Goal: Communication & Community: Connect with others

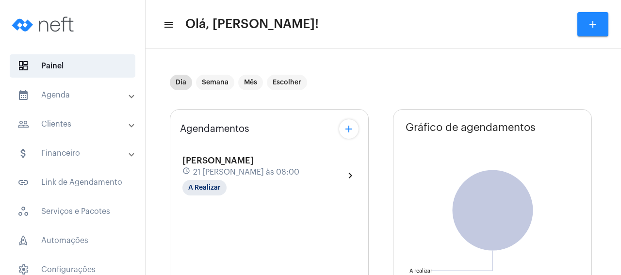
click at [282, 170] on div "schedule 21 [PERSON_NAME] às 08:00" at bounding box center [240, 172] width 117 height 11
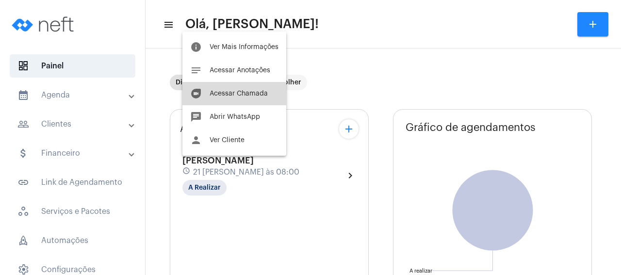
click at [247, 91] on span "Acessar Chamada" at bounding box center [239, 93] width 58 height 7
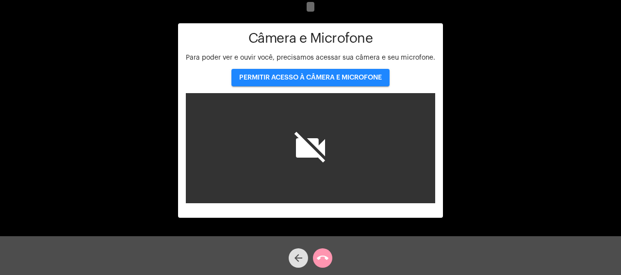
click at [346, 74] on button "PERMITIR ACESSO À CÂMERA E MICROFONE" at bounding box center [310, 77] width 158 height 17
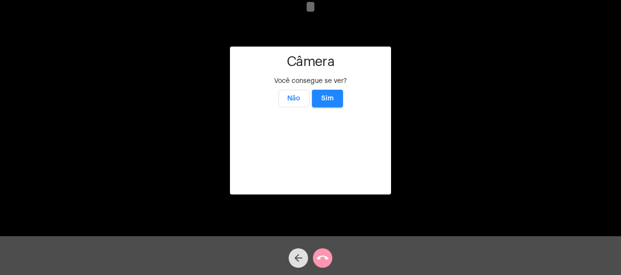
click at [329, 95] on span "Sim" at bounding box center [327, 98] width 13 height 7
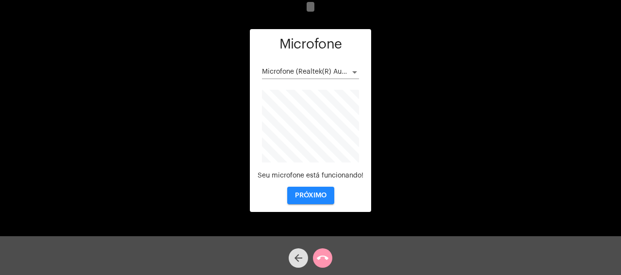
click at [310, 198] on span "PRÓXIMO" at bounding box center [311, 195] width 32 height 7
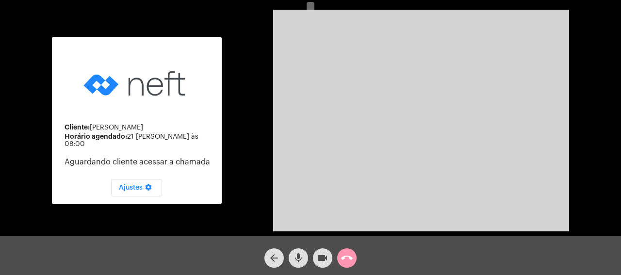
click at [350, 259] on mat-icon "call_end" at bounding box center [347, 258] width 12 height 12
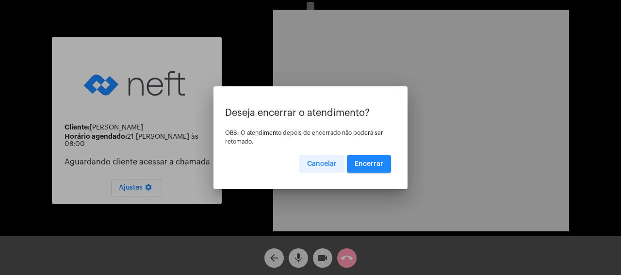
click at [317, 165] on span "Cancelar" at bounding box center [322, 164] width 30 height 7
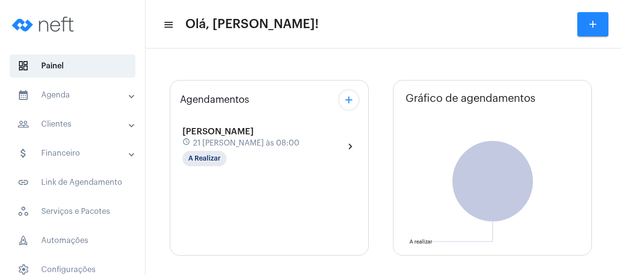
type input "[URL][DOMAIN_NAME]"
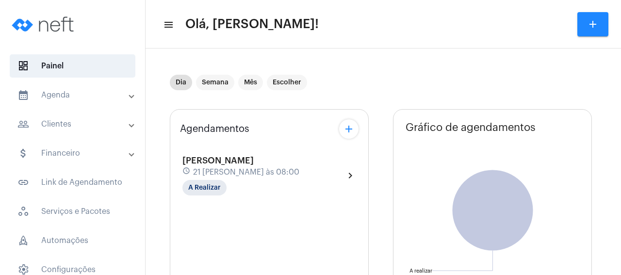
click at [259, 169] on span "21 [PERSON_NAME] às 08:00" at bounding box center [246, 172] width 106 height 9
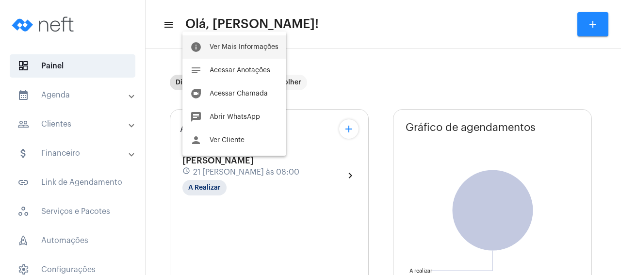
click at [258, 46] on span "Ver Mais Informações" at bounding box center [244, 47] width 69 height 7
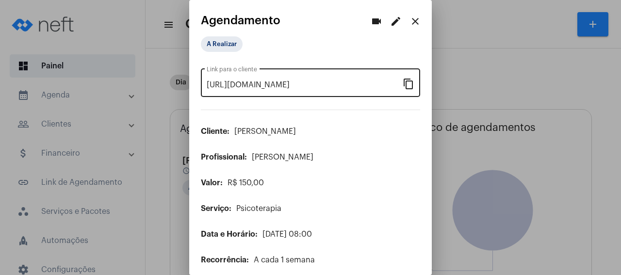
click at [410, 83] on mat-icon "content_copy" at bounding box center [409, 84] width 12 height 12
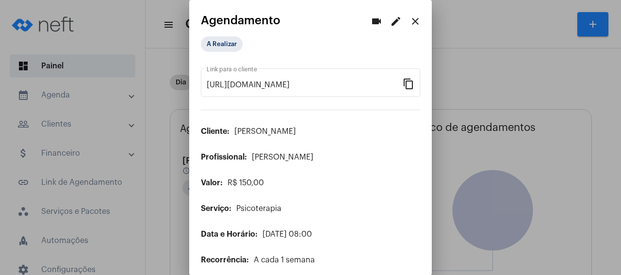
scroll to position [0, 75]
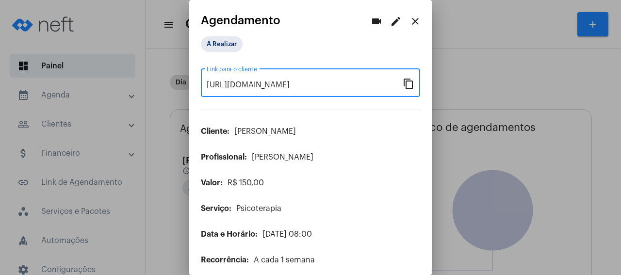
click at [413, 20] on mat-icon "close" at bounding box center [416, 22] width 12 height 12
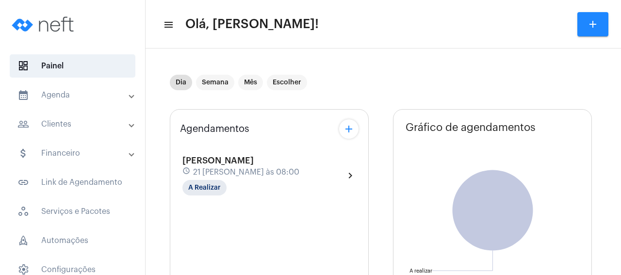
click at [231, 166] on div "[PERSON_NAME] schedule 21 [PERSON_NAME] às 08:00 A Realizar" at bounding box center [240, 176] width 117 height 40
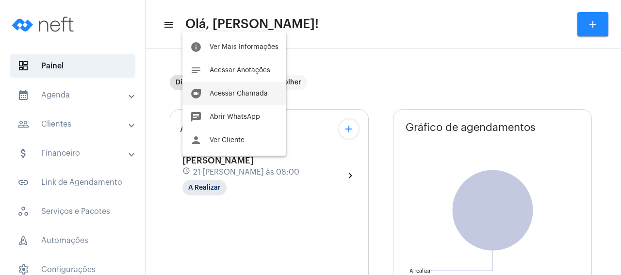
click at [251, 92] on span "Acessar Chamada" at bounding box center [239, 93] width 58 height 7
